Goal: Navigation & Orientation: Find specific page/section

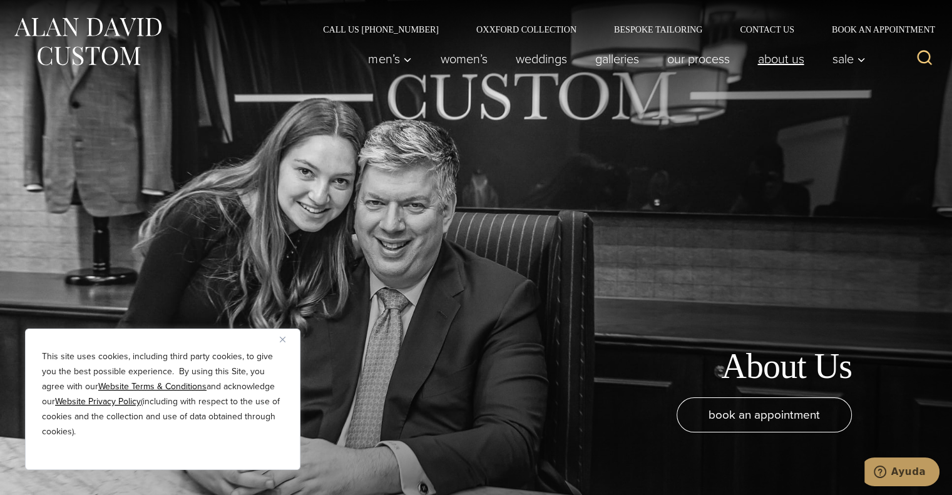
click at [787, 66] on link "About Us" at bounding box center [780, 58] width 74 height 25
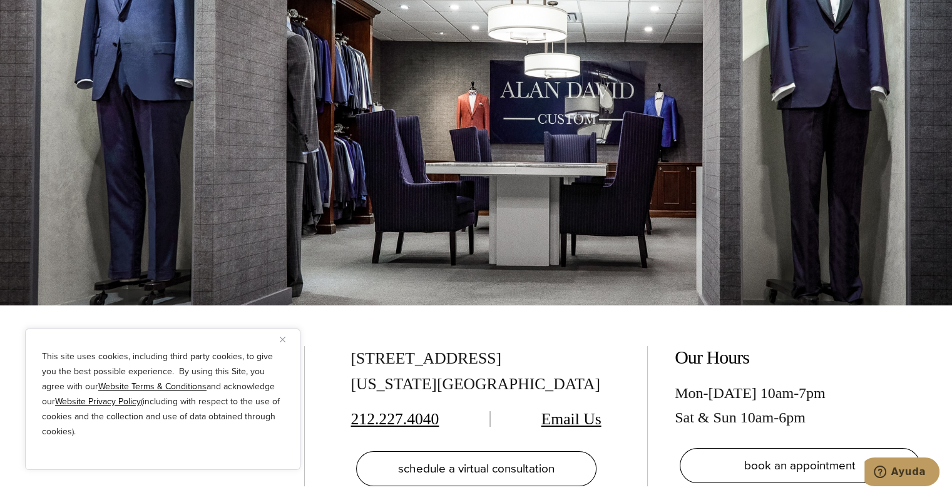
scroll to position [5069, 0]
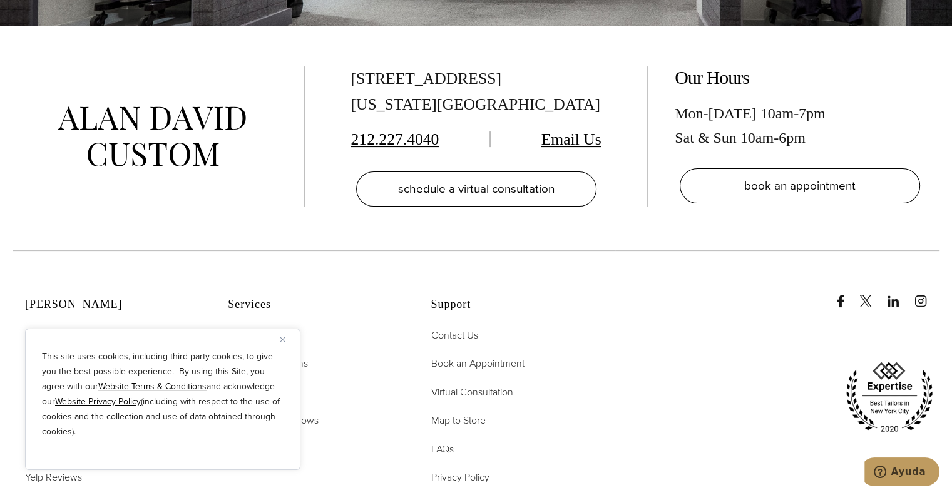
click at [281, 342] on img "Close" at bounding box center [283, 340] width 6 height 6
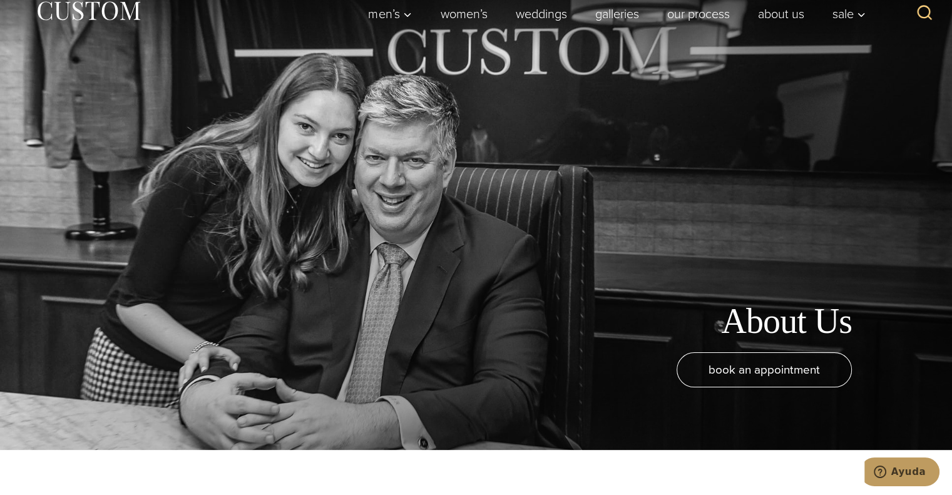
scroll to position [0, 0]
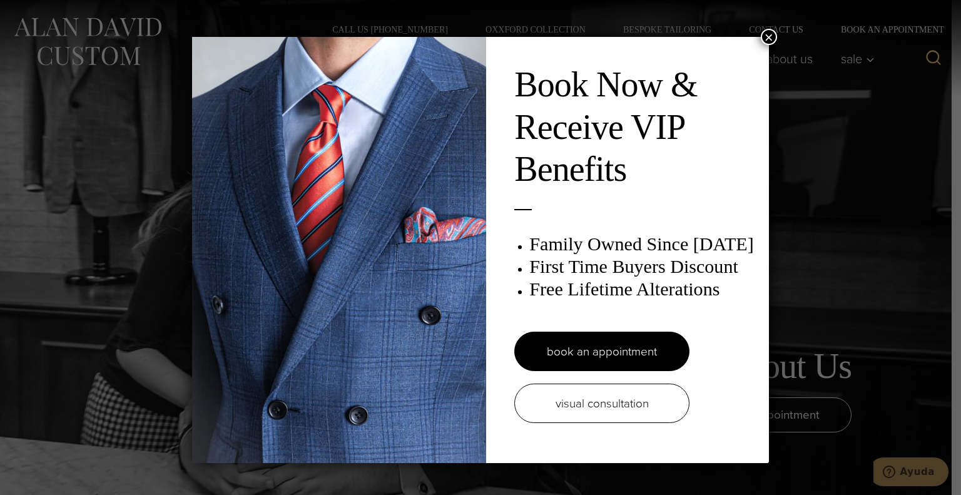
click at [766, 37] on button "×" at bounding box center [769, 37] width 16 height 16
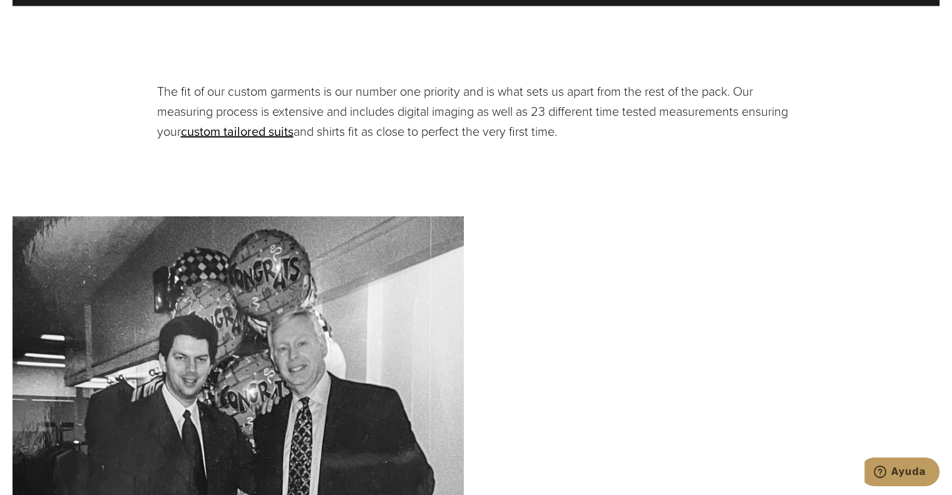
scroll to position [3004, 0]
